Goal: Task Accomplishment & Management: Use online tool/utility

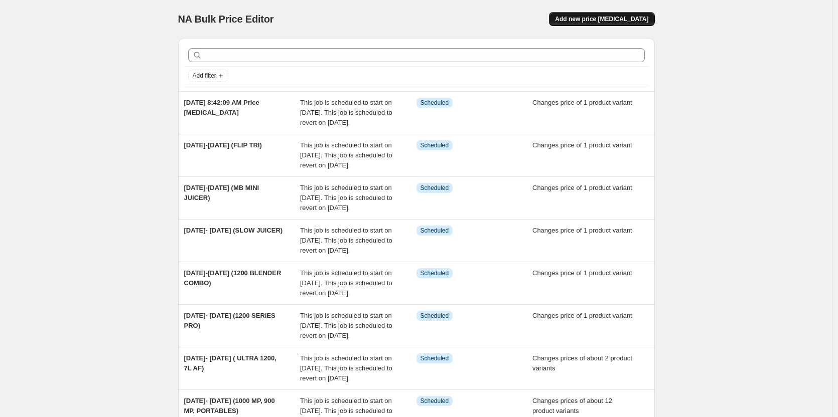
click at [588, 23] on span "Add new price [MEDICAL_DATA]" at bounding box center [601, 19] width 93 height 8
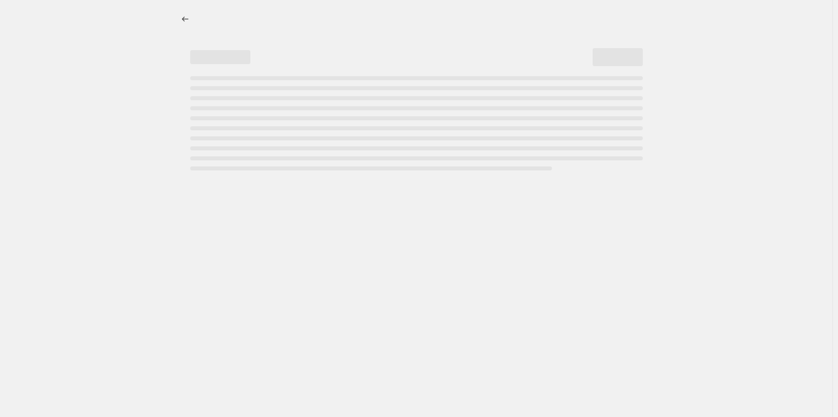
select select "percentage"
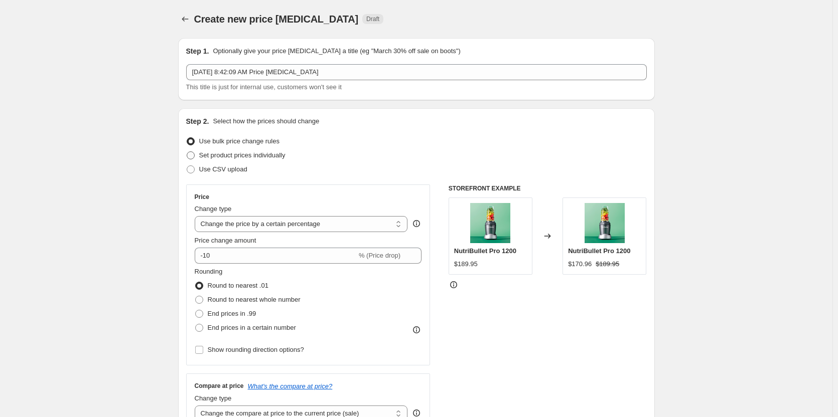
click at [195, 154] on span at bounding box center [190, 155] width 9 height 9
click at [187, 152] on input "Set product prices individually" at bounding box center [187, 151] width 1 height 1
radio input "true"
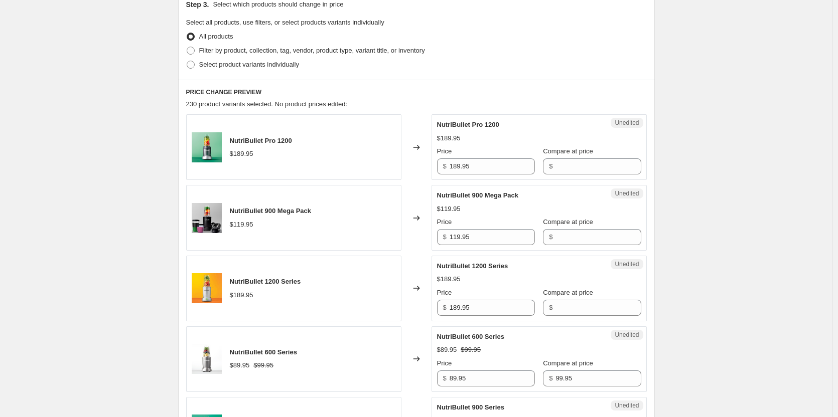
scroll to position [201, 0]
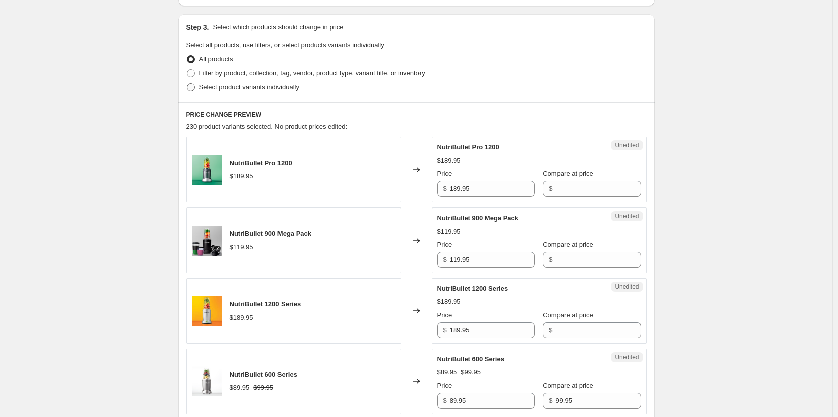
click at [194, 86] on span at bounding box center [191, 87] width 8 height 8
click at [187, 84] on input "Select product variants individually" at bounding box center [187, 83] width 1 height 1
radio input "true"
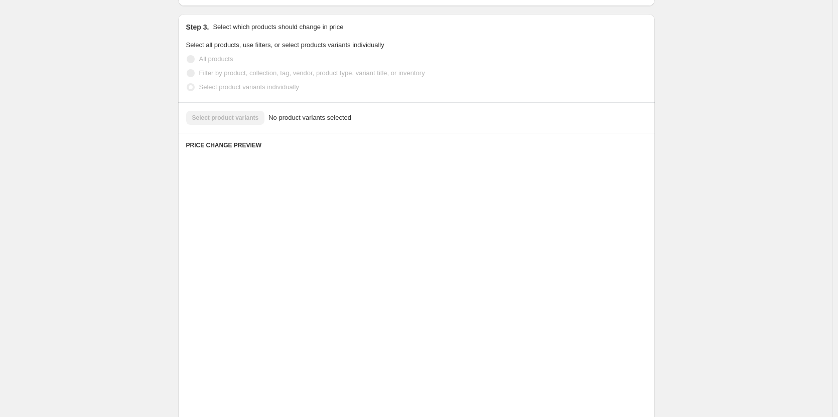
scroll to position [109, 0]
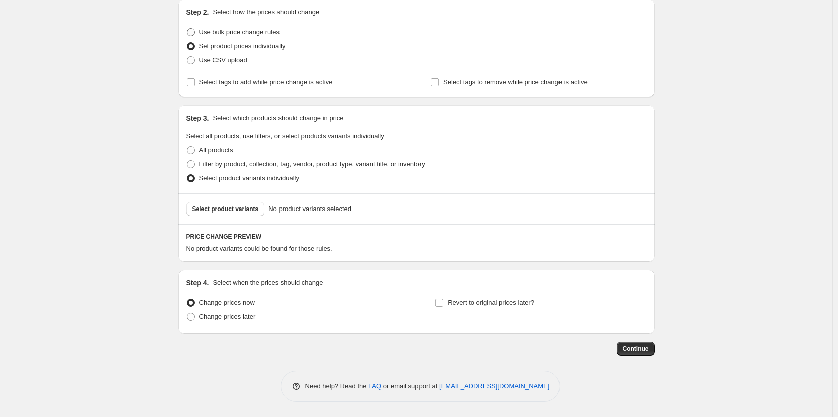
click at [195, 31] on span at bounding box center [191, 32] width 8 height 8
click at [187, 29] on input "Use bulk price change rules" at bounding box center [187, 28] width 1 height 1
radio input "true"
select select "percentage"
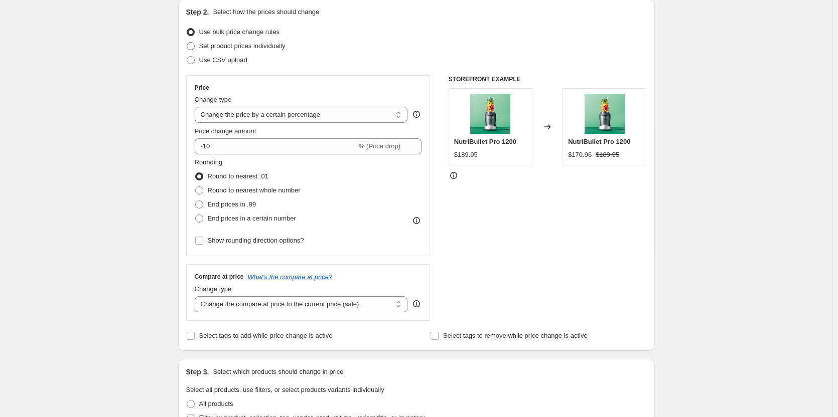
click at [195, 44] on span at bounding box center [191, 46] width 8 height 8
click at [187, 43] on input "Set product prices individually" at bounding box center [187, 42] width 1 height 1
radio input "true"
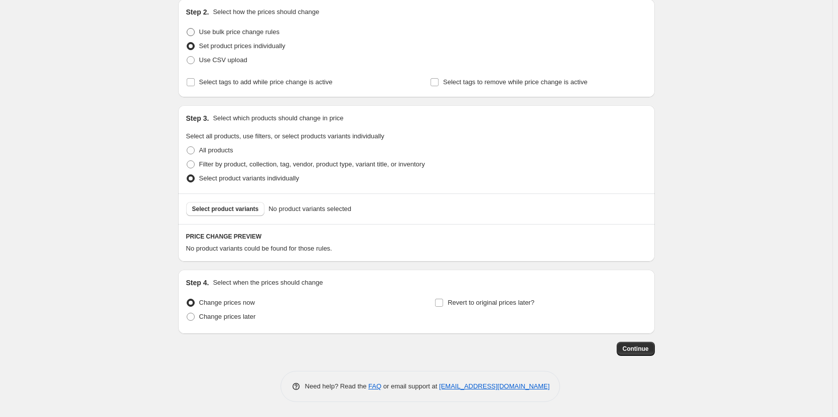
click at [194, 32] on span at bounding box center [191, 32] width 8 height 8
click at [187, 29] on input "Use bulk price change rules" at bounding box center [187, 28] width 1 height 1
radio input "true"
select select "percentage"
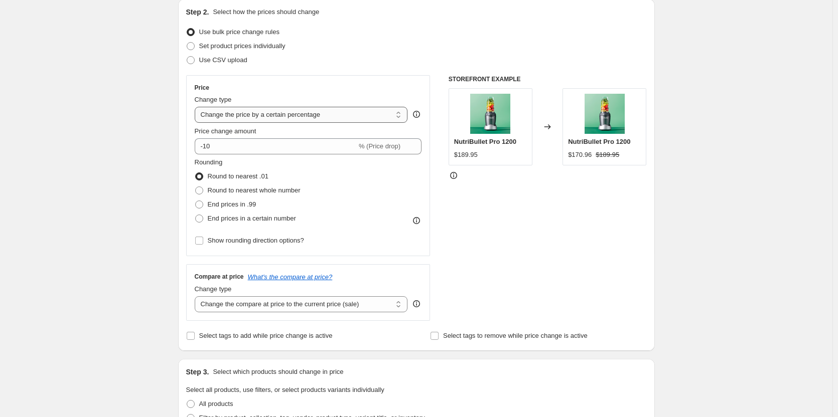
click at [400, 115] on select "Change the price to a certain amount Change the price by a certain amount Chang…" at bounding box center [301, 115] width 213 height 16
click at [342, 79] on div "Price Change type Change the price to a certain amount Change the price by a ce…" at bounding box center [308, 165] width 244 height 181
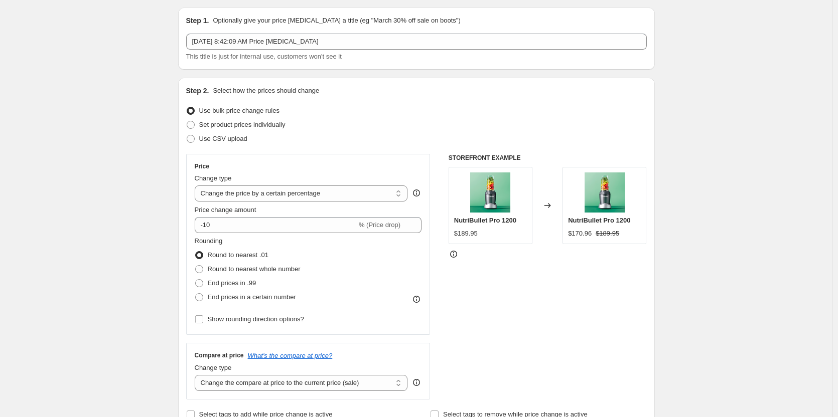
scroll to position [0, 0]
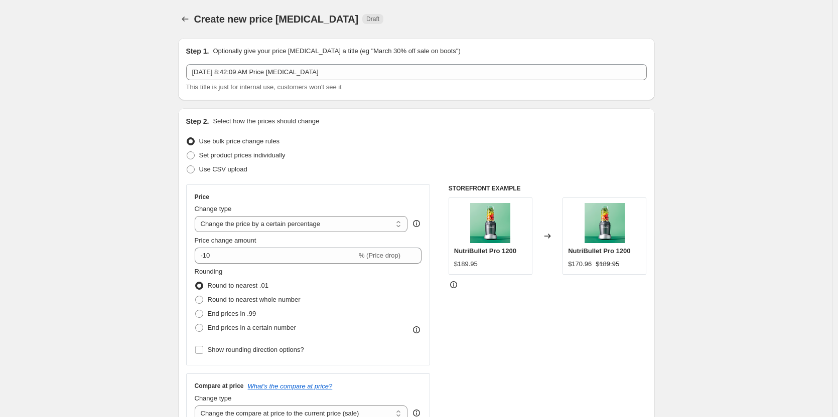
click at [106, 46] on div "Create new price [MEDICAL_DATA]. This page is ready Create new price [MEDICAL_D…" at bounding box center [416, 390] width 832 height 780
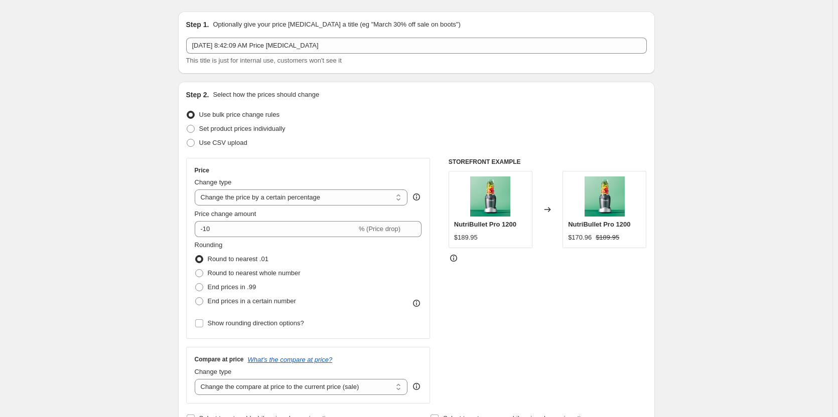
scroll to position [50, 0]
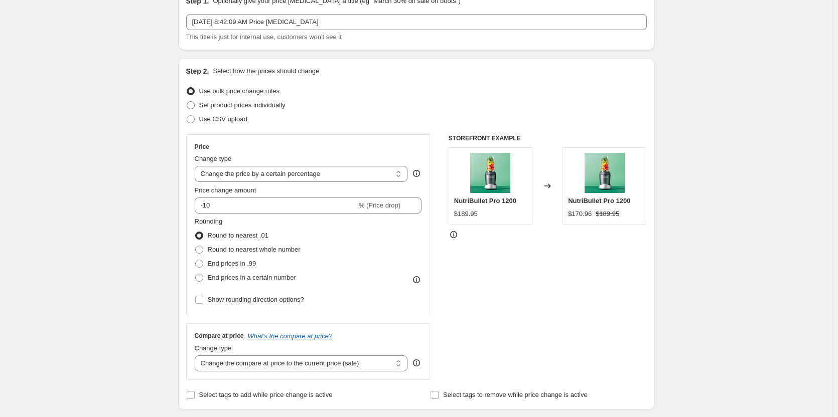
click at [195, 105] on span at bounding box center [191, 105] width 8 height 8
click at [187, 102] on input "Set product prices individually" at bounding box center [187, 101] width 1 height 1
radio input "true"
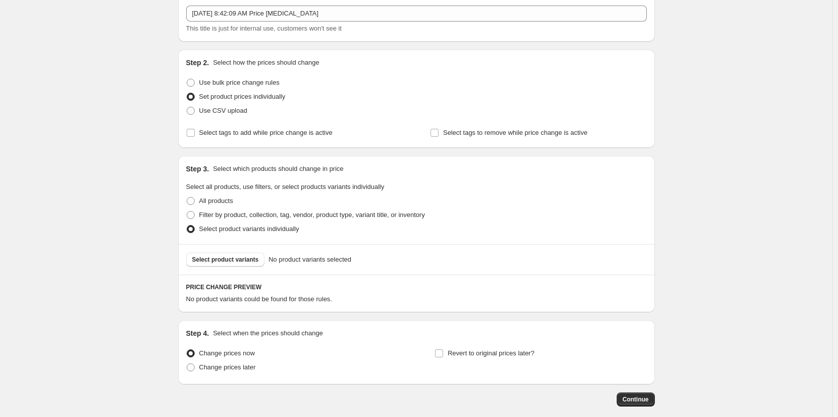
scroll to position [100, 0]
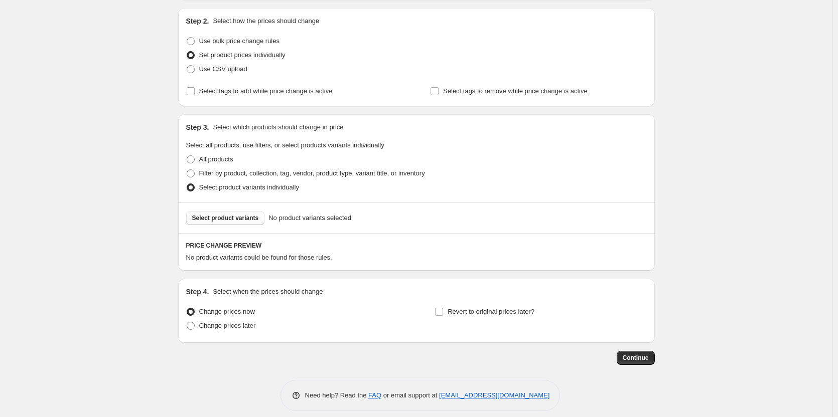
click at [233, 220] on span "Select product variants" at bounding box center [225, 218] width 67 height 8
click at [226, 170] on span "Filter by product, collection, tag, vendor, product type, variant title, or inv…" at bounding box center [312, 174] width 226 height 8
click at [187, 170] on input "Filter by product, collection, tag, vendor, product type, variant title, or inv…" at bounding box center [187, 170] width 1 height 1
radio input "true"
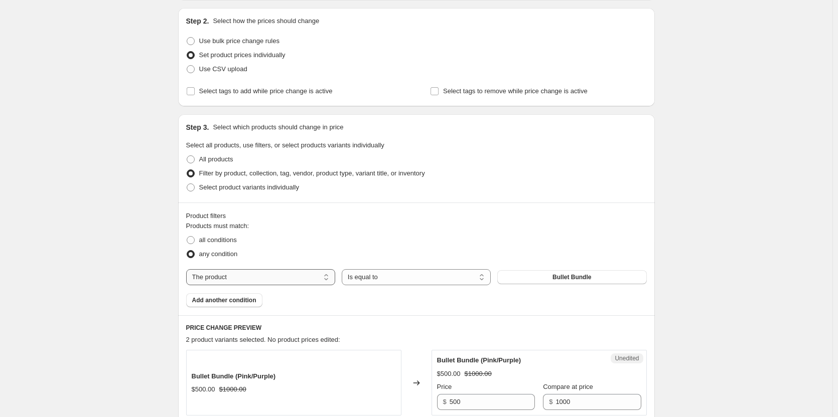
click at [255, 278] on select "The product The product's collection The product's tag The product's vendor The…" at bounding box center [260, 277] width 149 height 16
click at [400, 217] on div "Product filters" at bounding box center [416, 216] width 460 height 10
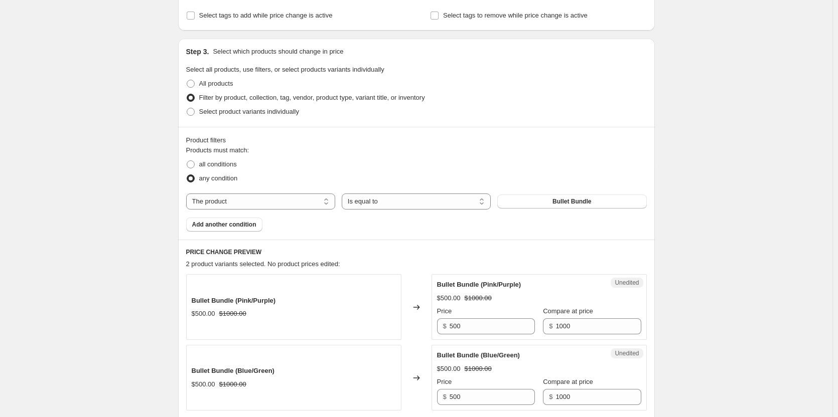
scroll to position [251, 0]
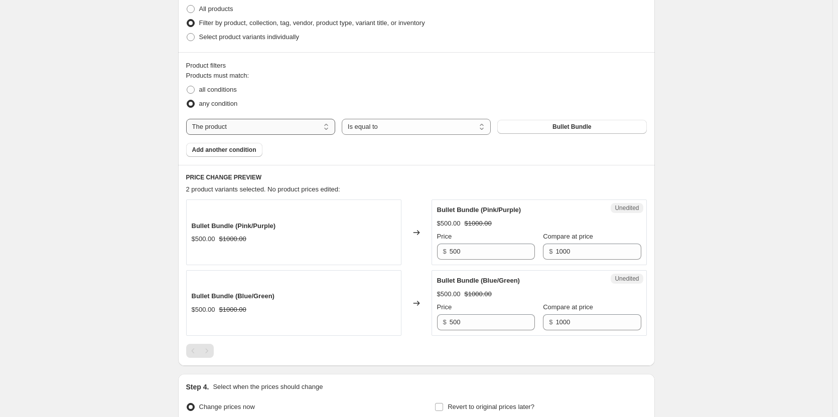
click at [274, 125] on select "The product The product's collection The product's tag The product's vendor The…" at bounding box center [260, 127] width 149 height 16
select select "collection"
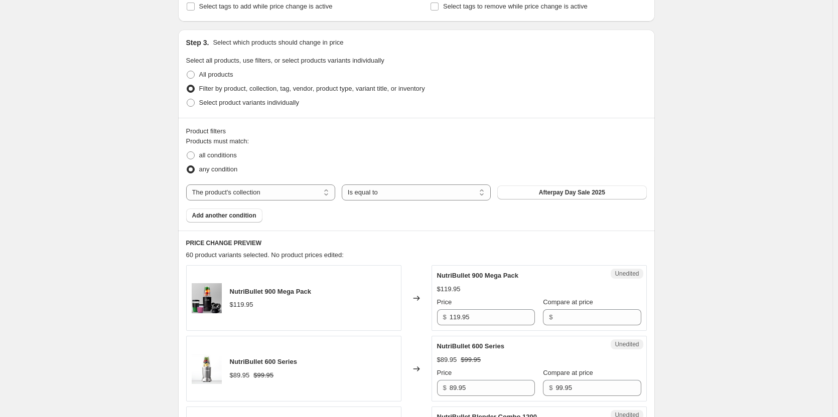
scroll to position [201, 0]
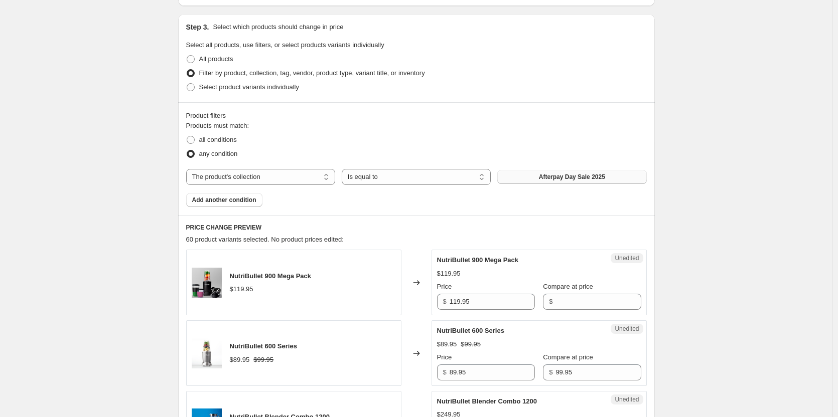
click at [623, 181] on button "Afterpay Day Sale 2025" at bounding box center [571, 177] width 149 height 14
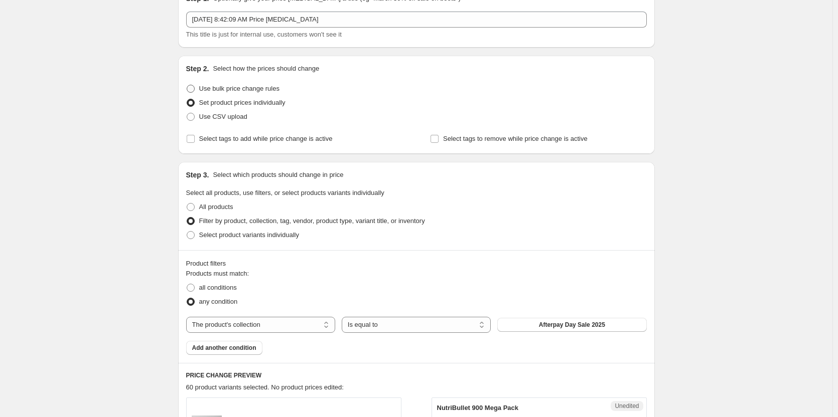
scroll to position [50, 0]
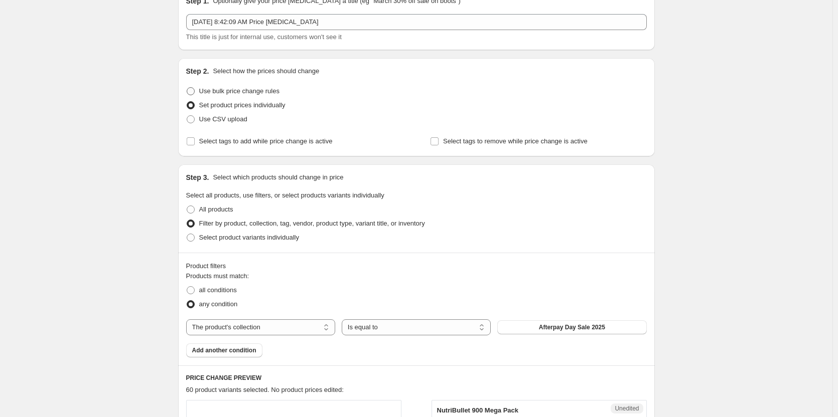
click at [225, 94] on span "Use bulk price change rules" at bounding box center [239, 91] width 80 height 8
click at [187, 88] on input "Use bulk price change rules" at bounding box center [187, 87] width 1 height 1
radio input "true"
select select "percentage"
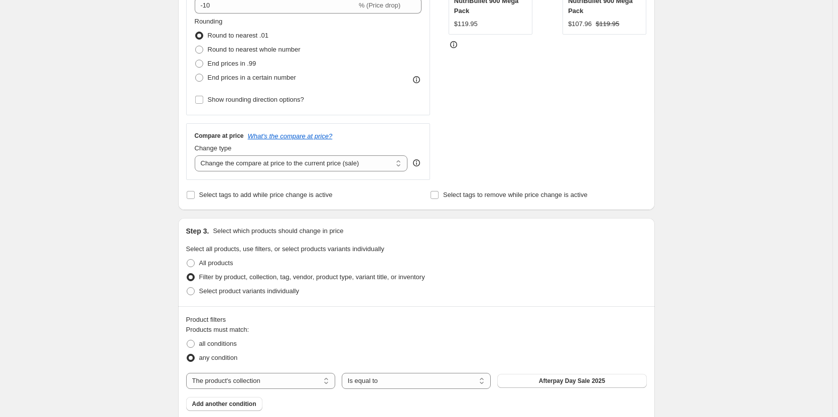
scroll to position [251, 0]
click at [237, 294] on span "Select product variants individually" at bounding box center [249, 291] width 100 height 8
click at [187, 287] on input "Select product variants individually" at bounding box center [187, 287] width 1 height 1
radio input "true"
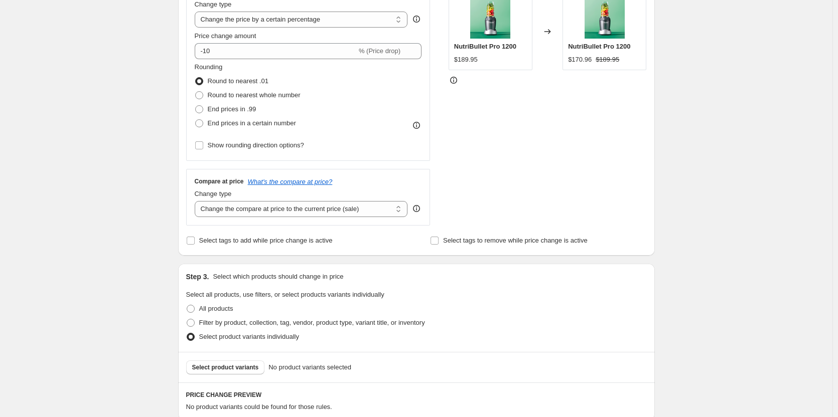
scroll to position [201, 0]
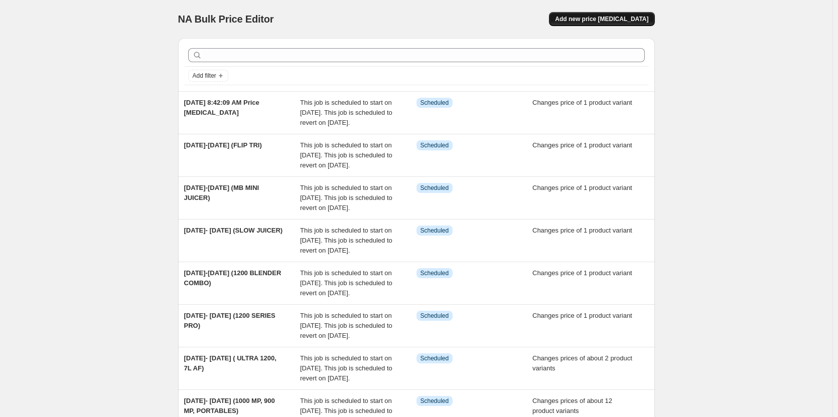
click at [630, 18] on span "Add new price [MEDICAL_DATA]" at bounding box center [601, 19] width 93 height 8
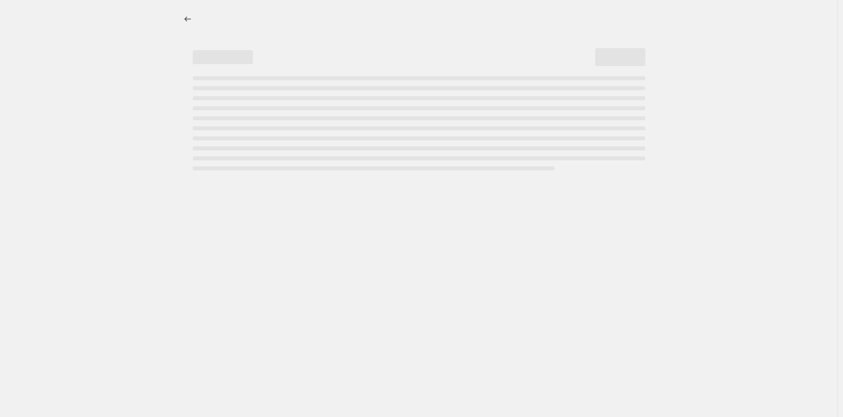
select select "percentage"
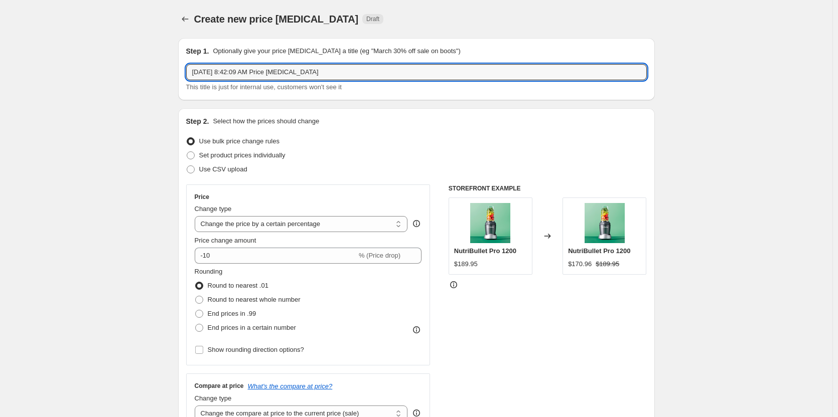
drag, startPoint x: 351, startPoint y: 76, endPoint x: 163, endPoint y: 81, distance: 187.2
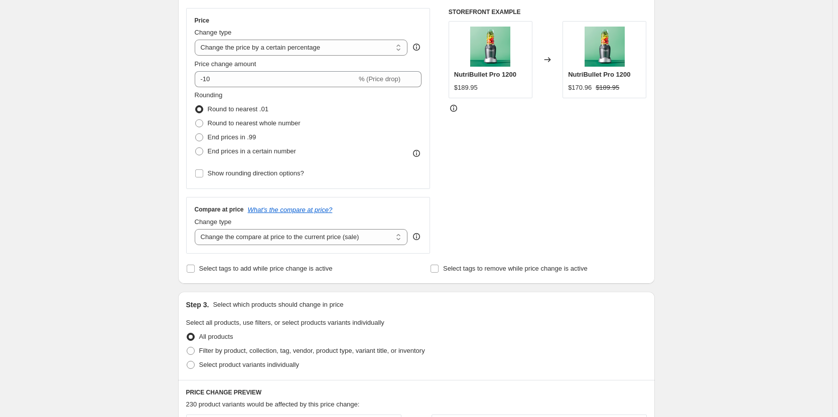
scroll to position [201, 0]
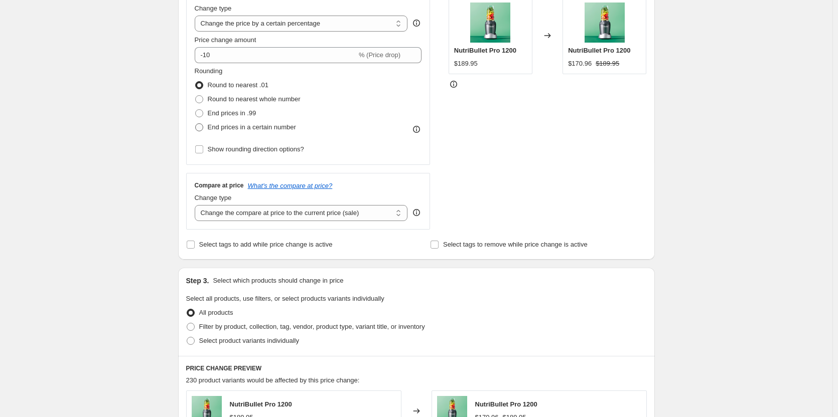
type input "[DATE] - [DATE] (EVERYTHING ELSE 10% OFF)"
click at [203, 128] on span at bounding box center [199, 127] width 8 height 8
click at [196, 124] on input "End prices in a certain number" at bounding box center [195, 123] width 1 height 1
radio input "true"
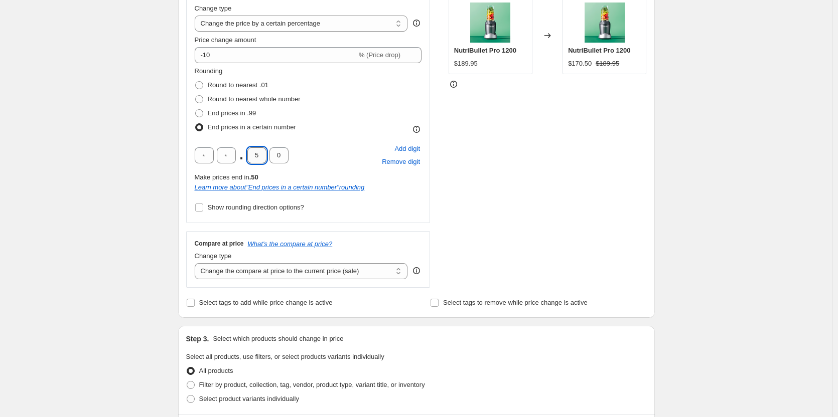
click at [264, 156] on input "5" at bounding box center [256, 155] width 19 height 16
type input "9"
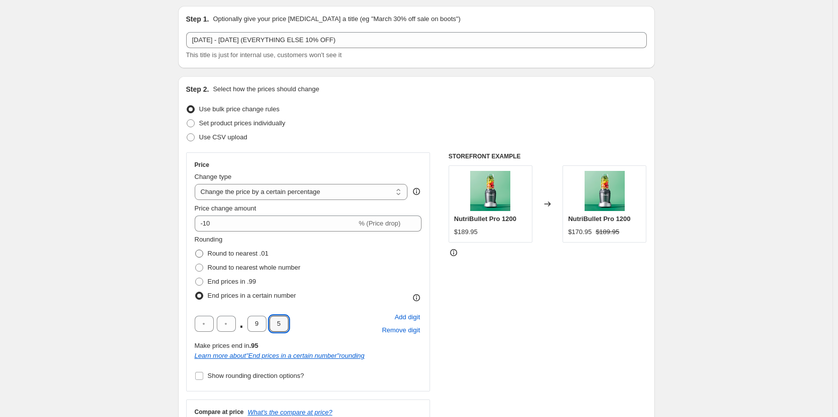
scroll to position [0, 0]
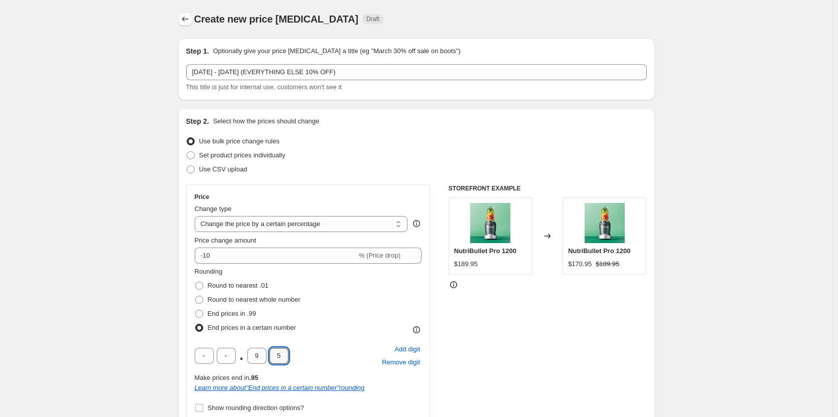
type input "5"
click at [186, 14] on button "Price change jobs" at bounding box center [185, 19] width 14 height 14
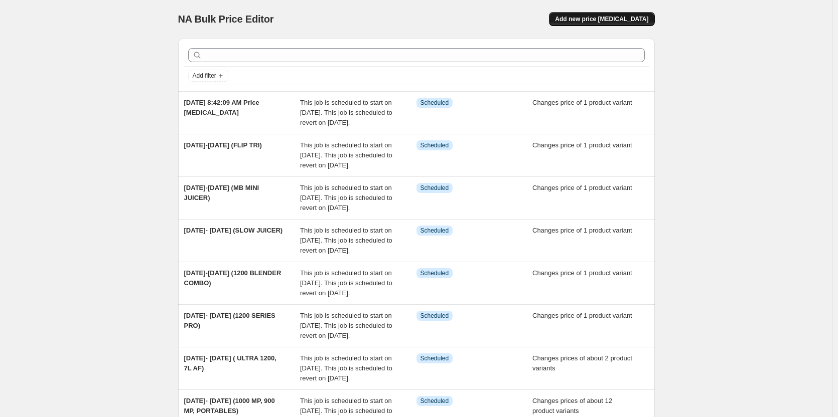
click at [627, 20] on span "Add new price [MEDICAL_DATA]" at bounding box center [601, 19] width 93 height 8
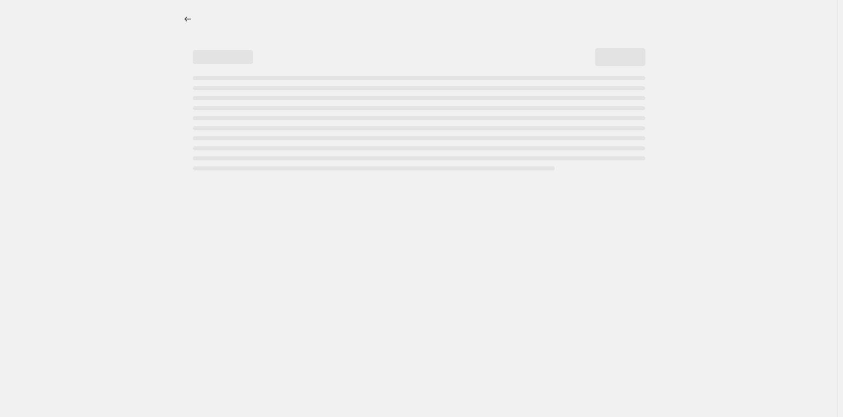
select select "percentage"
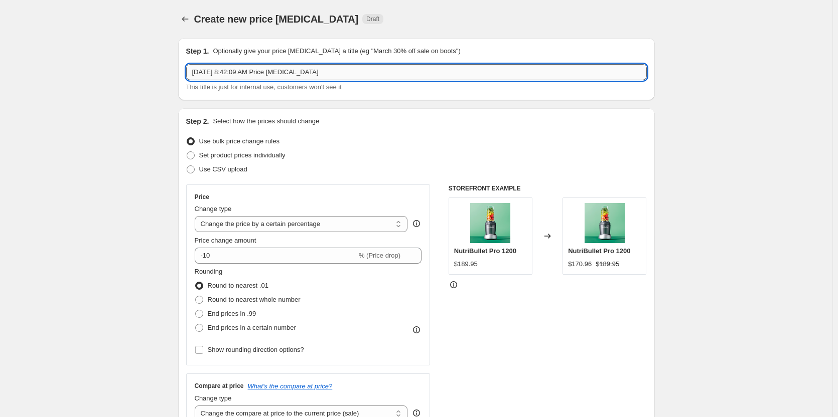
drag, startPoint x: 325, startPoint y: 71, endPoint x: 282, endPoint y: 75, distance: 43.4
click at [193, 75] on input "[DATE] 8:42:09 AM Price [MEDICAL_DATA]" at bounding box center [416, 72] width 460 height 16
click at [286, 75] on input "[DATE] 8:42:09 AM Price [MEDICAL_DATA]" at bounding box center [416, 72] width 460 height 16
drag, startPoint x: 321, startPoint y: 71, endPoint x: 186, endPoint y: 71, distance: 135.4
click at [186, 71] on div "Step 1. Optionally give your price [MEDICAL_DATA] a title (eg "March 30% off sa…" at bounding box center [416, 69] width 476 height 62
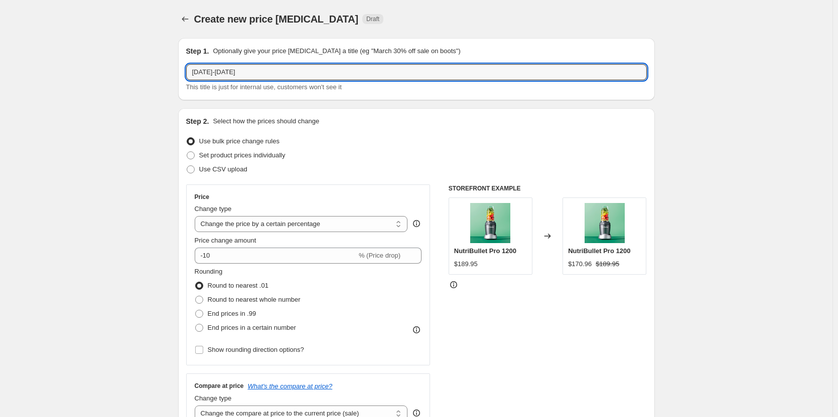
type input "[DATE]-[DATE]"
